Goal: Transaction & Acquisition: Obtain resource

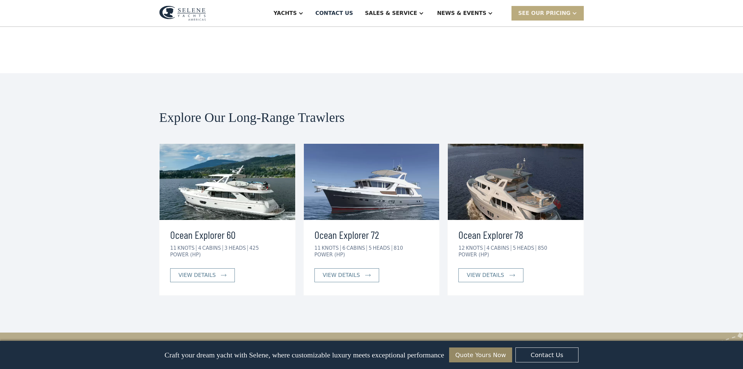
click at [565, 12] on div "SEE Our Pricing" at bounding box center [544, 13] width 52 height 8
click at [552, 27] on link "Get a PASSCODE" at bounding box center [555, 28] width 89 height 15
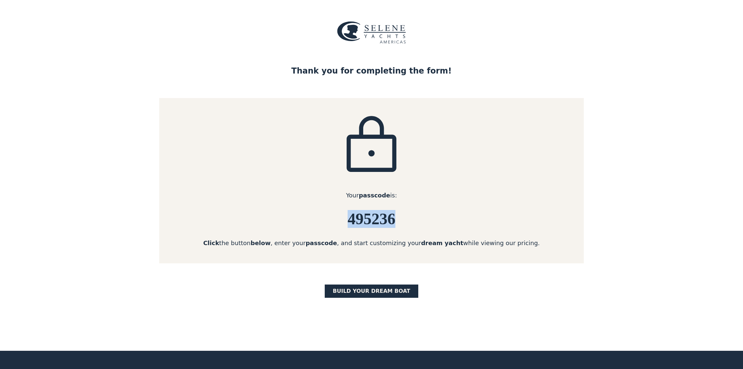
drag, startPoint x: 348, startPoint y: 220, endPoint x: 406, endPoint y: 227, distance: 58.8
click at [406, 227] on h6 "495236" at bounding box center [371, 220] width 424 height 18
copy h6 "495236"
click at [385, 290] on link "BUILD yOUR dream boat" at bounding box center [372, 291] width 94 height 13
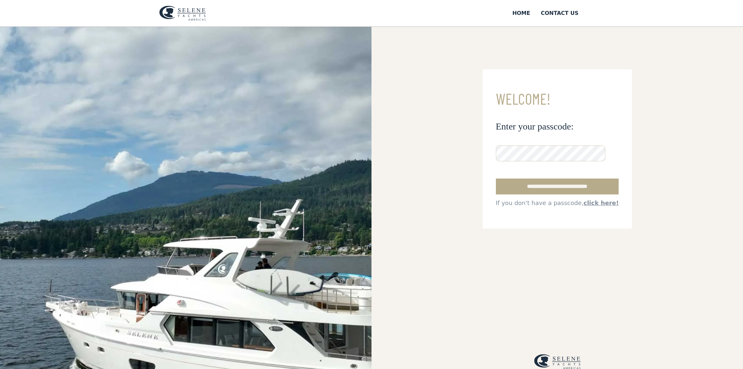
drag, startPoint x: 512, startPoint y: 187, endPoint x: 494, endPoint y: 181, distance: 18.7
click at [511, 186] on input "**********" at bounding box center [557, 187] width 123 height 16
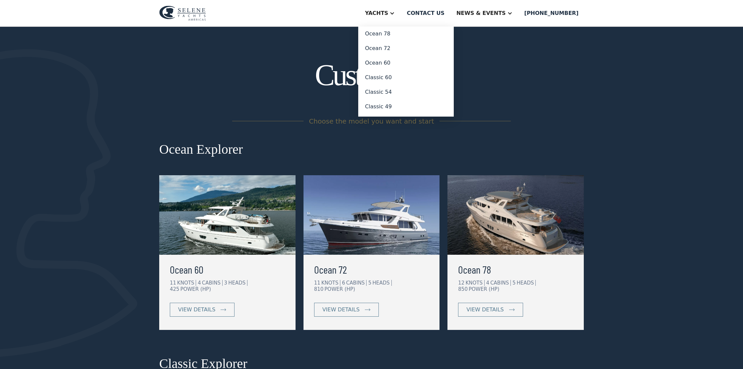
click at [388, 15] on div "Yachts" at bounding box center [376, 13] width 23 height 8
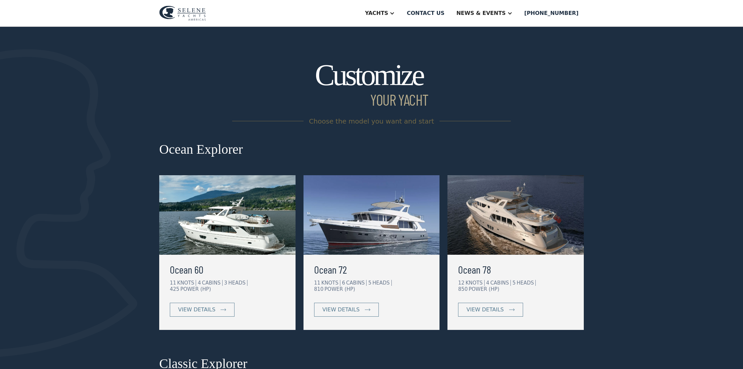
click at [388, 15] on div "Yachts" at bounding box center [376, 13] width 23 height 8
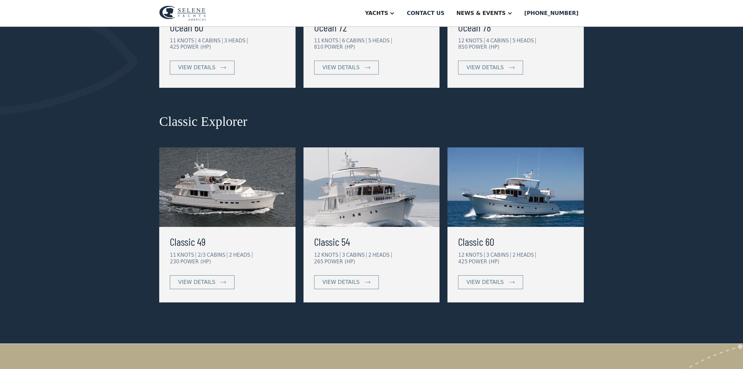
scroll to position [243, 0]
click at [548, 197] on img at bounding box center [515, 187] width 136 height 80
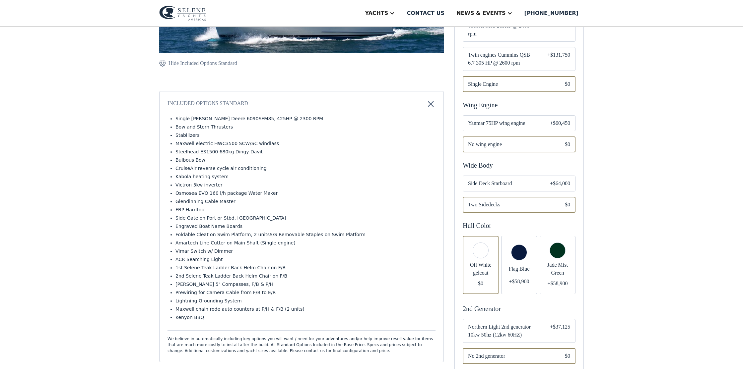
scroll to position [210, 0]
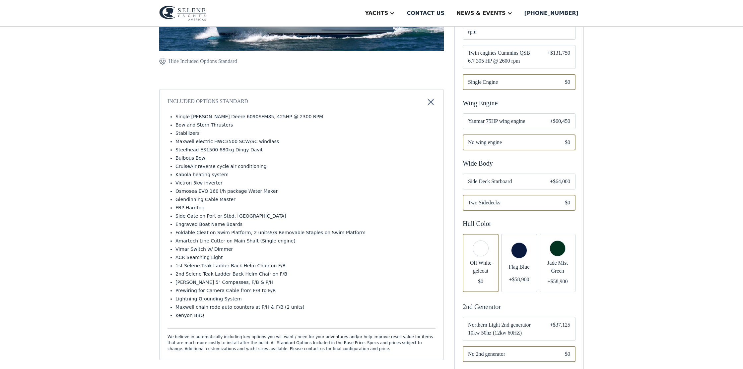
click at [480, 236] on div "Email Form" at bounding box center [481, 263] width 36 height 58
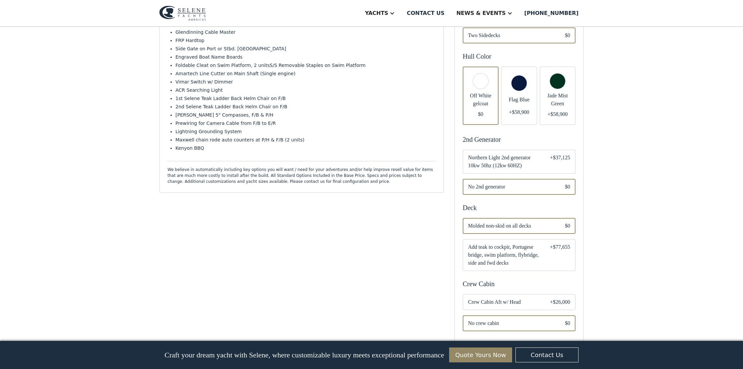
scroll to position [378, 0]
click at [510, 153] on span "Northern Light 2nd generator 10kw 50hz (12kw 60HZ)" at bounding box center [503, 161] width 71 height 16
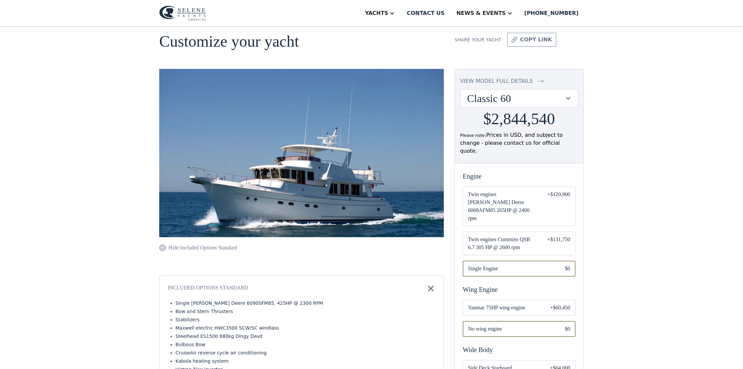
scroll to position [22, 0]
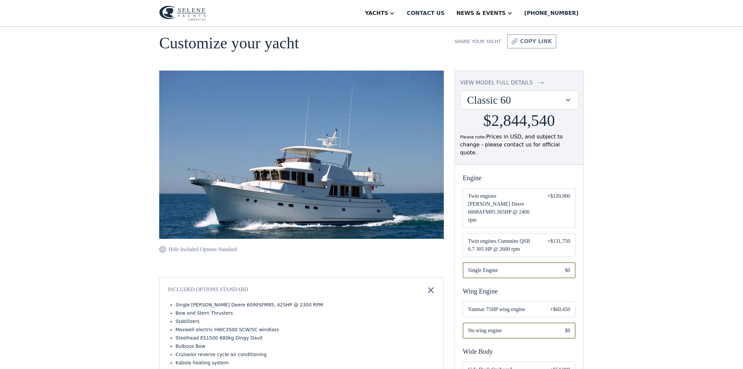
click at [569, 99] on div at bounding box center [568, 100] width 6 height 6
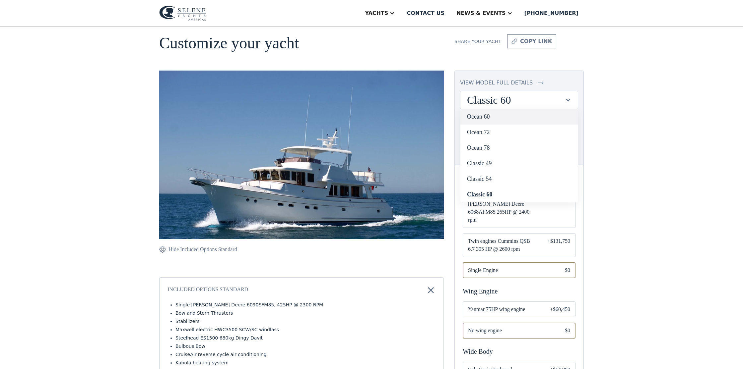
click at [491, 119] on link "Ocean 60" at bounding box center [518, 117] width 117 height 16
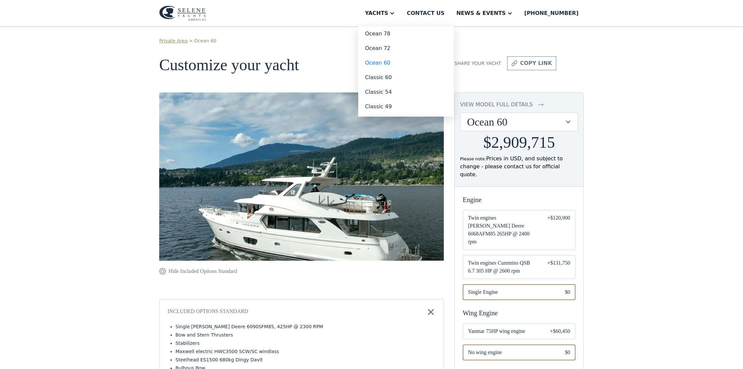
click at [388, 14] on div "Yachts" at bounding box center [376, 13] width 23 height 8
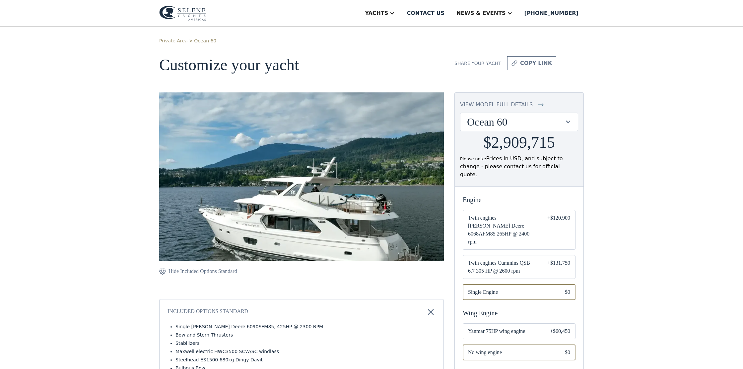
click at [388, 14] on div "Yachts" at bounding box center [376, 13] width 23 height 8
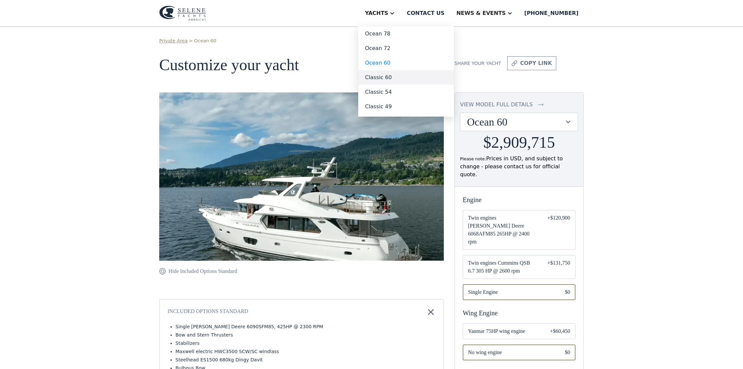
click at [403, 79] on link "Classic 60" at bounding box center [405, 77] width 95 height 15
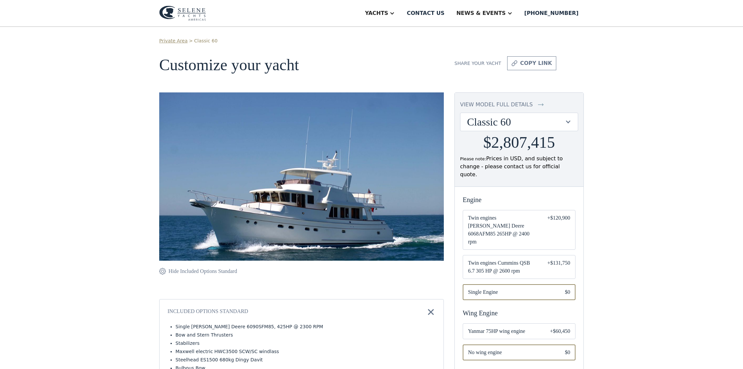
click at [192, 16] on img at bounding box center [182, 13] width 47 height 15
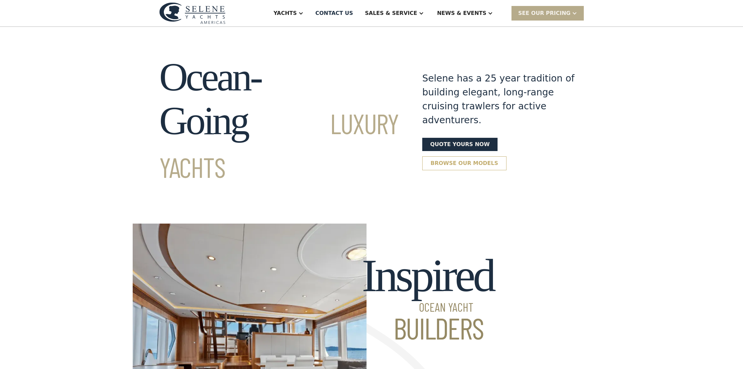
click at [460, 157] on link "Browse our models" at bounding box center [464, 164] width 84 height 14
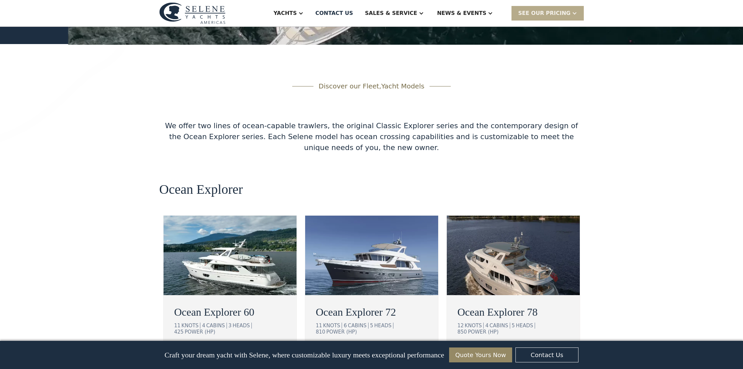
scroll to position [1035, 0]
click at [202, 348] on div "view details" at bounding box center [200, 352] width 37 height 8
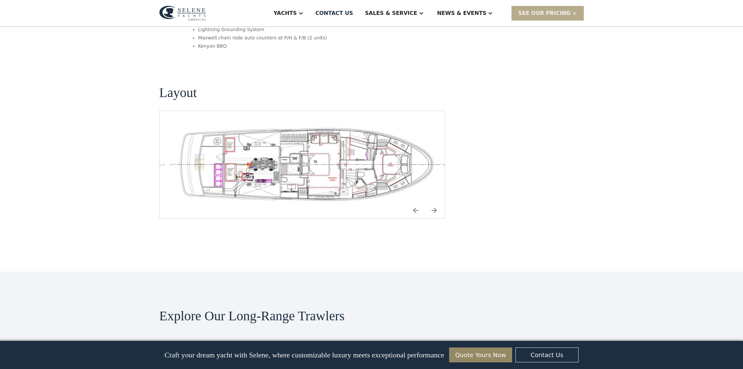
scroll to position [1396, 0]
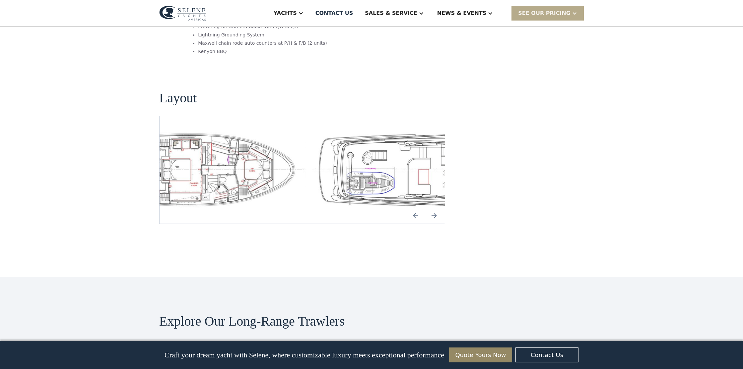
click at [172, 132] on img "open lightbox" at bounding box center [169, 170] width 275 height 76
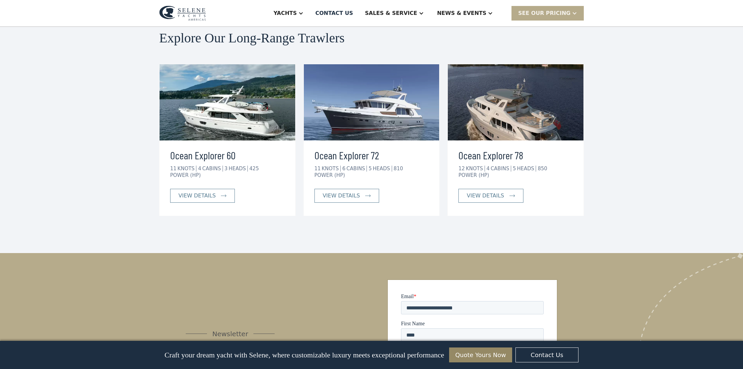
scroll to position [1687, 0]
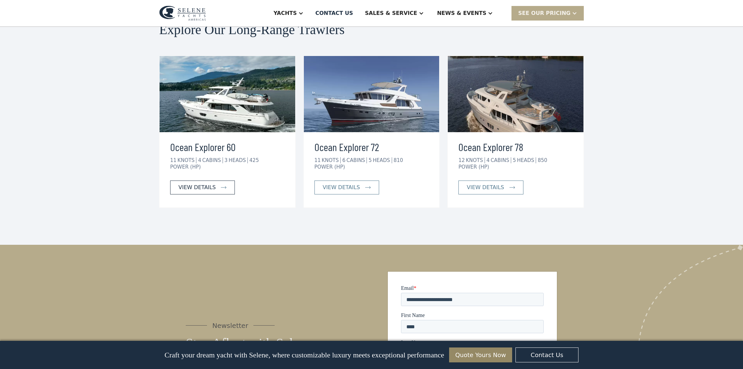
click at [200, 184] on div "view details" at bounding box center [196, 188] width 37 height 8
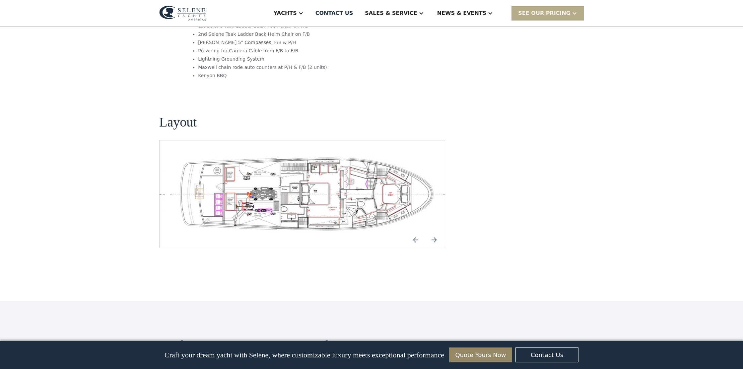
scroll to position [1373, 0]
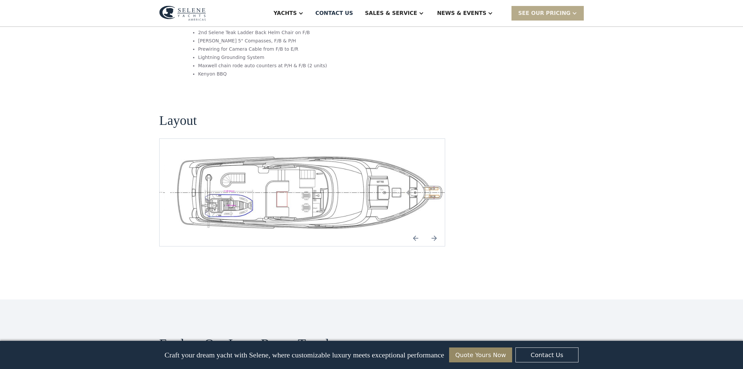
click at [165, 155] on div at bounding box center [27, 193] width 275 height 76
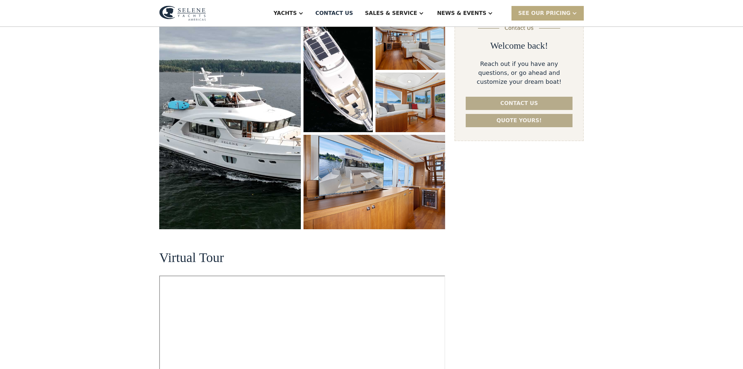
scroll to position [111, 0]
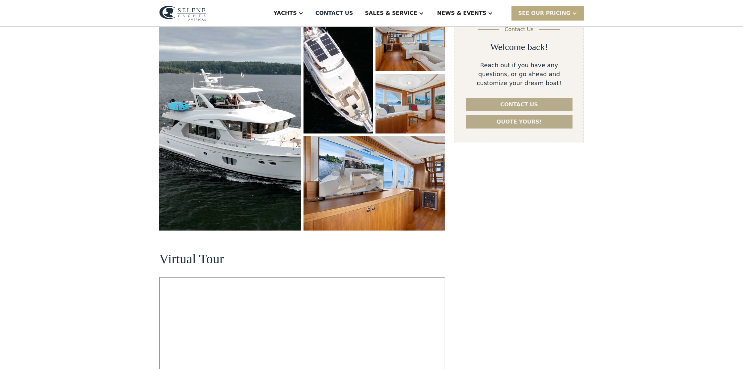
click at [549, 13] on div "SEE Our Pricing" at bounding box center [544, 13] width 52 height 8
click at [550, 41] on link "Already have a passcode" at bounding box center [555, 42] width 89 height 15
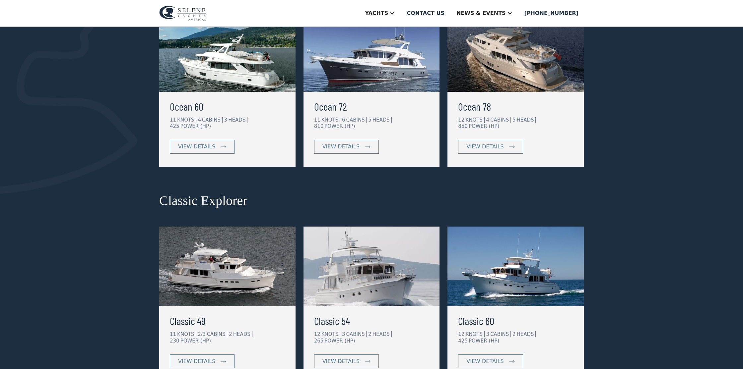
scroll to position [166, 0]
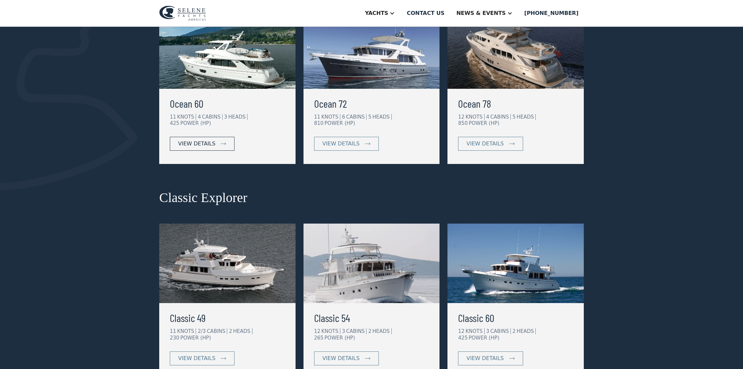
click at [195, 140] on div "view details" at bounding box center [196, 144] width 37 height 8
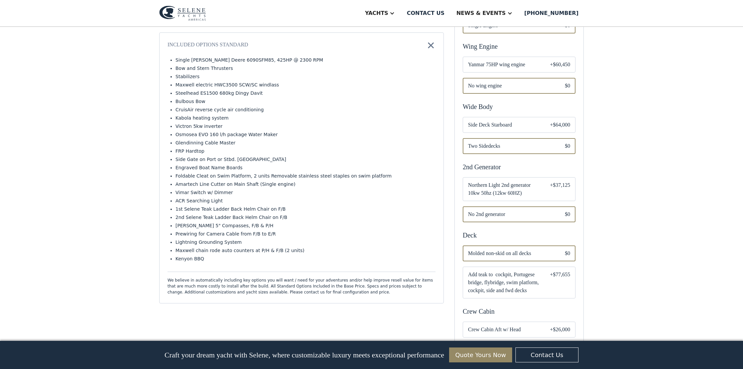
scroll to position [267, 0]
